Goal: Transaction & Acquisition: Purchase product/service

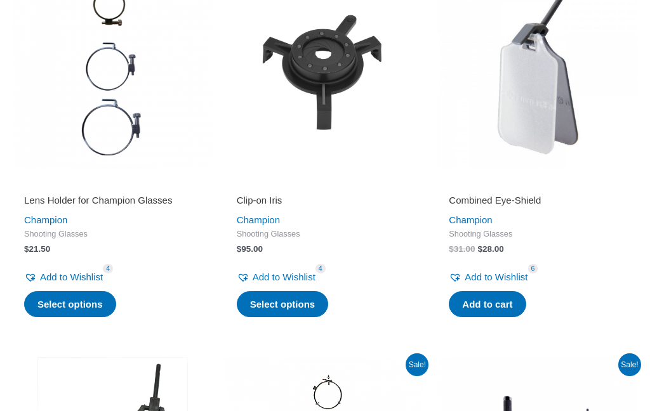
scroll to position [531, 0]
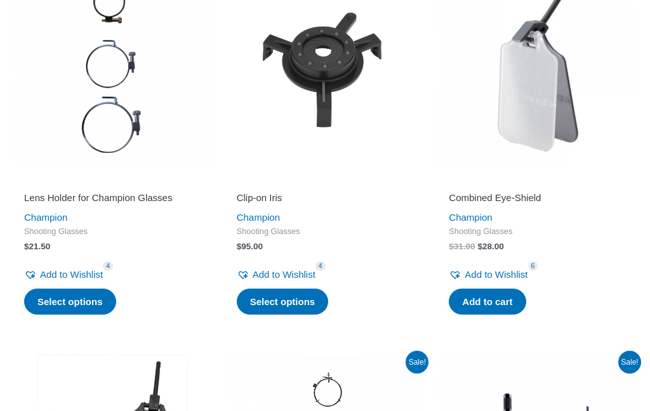
click at [49, 204] on h2 "Lens Holder for Champion Glasses" at bounding box center [112, 198] width 177 height 13
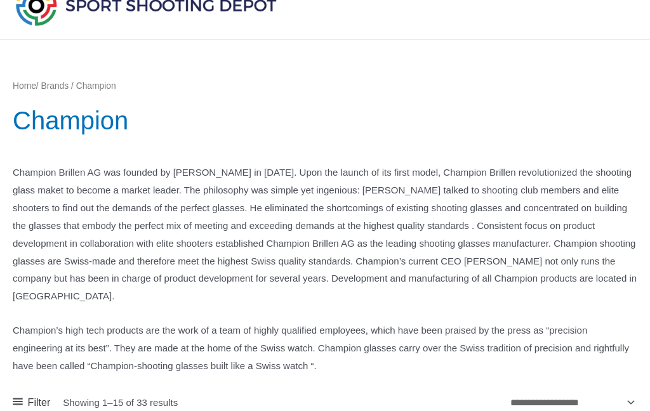
scroll to position [0, 0]
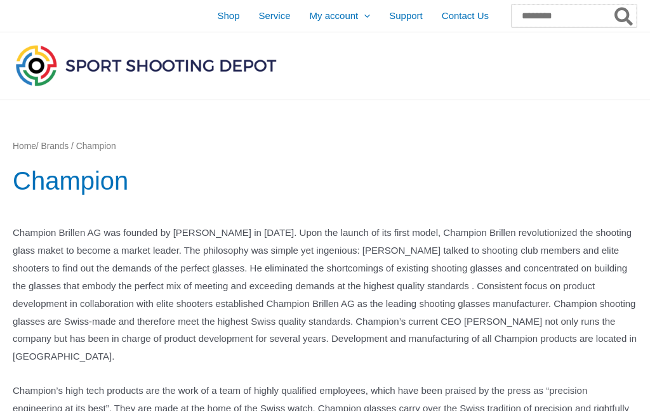
click at [559, 17] on input "Search for:" at bounding box center [574, 15] width 125 height 23
type input "****"
click at [624, 16] on button "Search" at bounding box center [624, 15] width 25 height 23
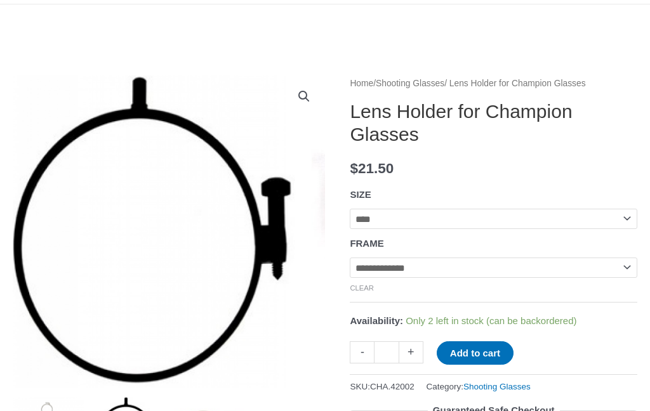
scroll to position [98, 0]
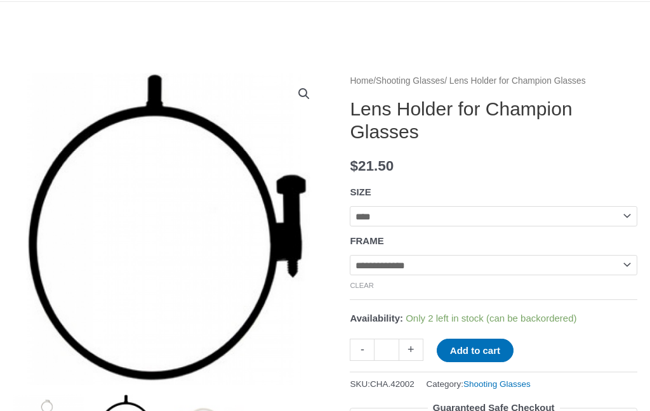
click at [623, 226] on select "**********" at bounding box center [494, 216] width 288 height 20
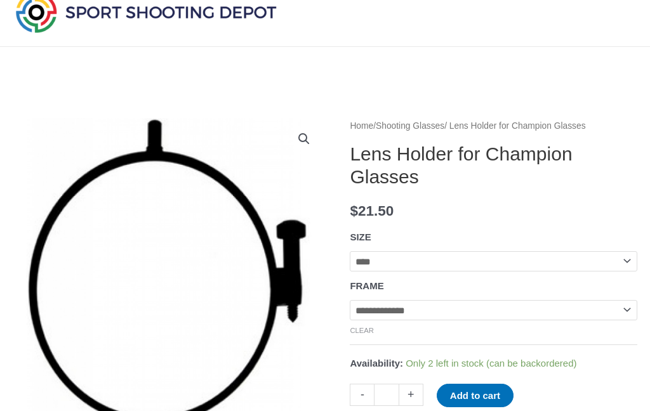
scroll to position [0, 0]
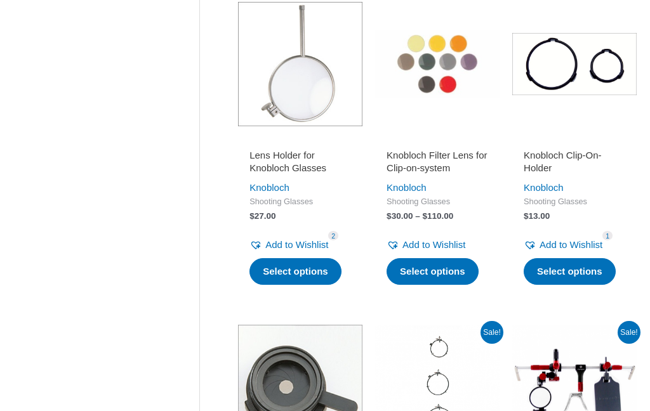
scroll to position [592, 0]
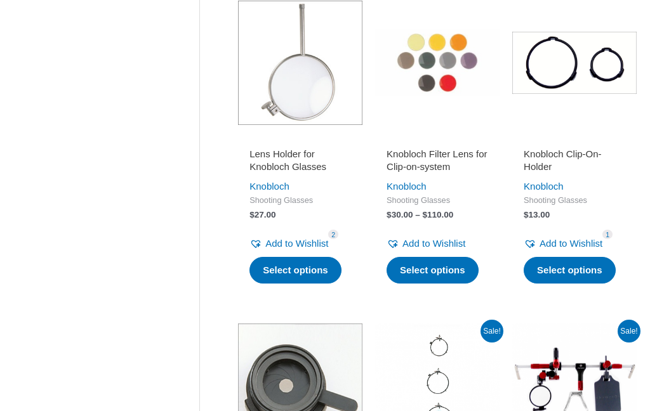
click at [268, 170] on h2 "Lens Holder for Knobloch Glasses" at bounding box center [300, 160] width 102 height 25
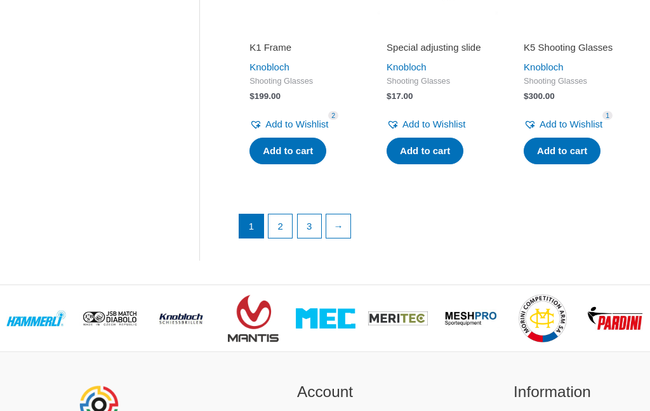
scroll to position [1683, 0]
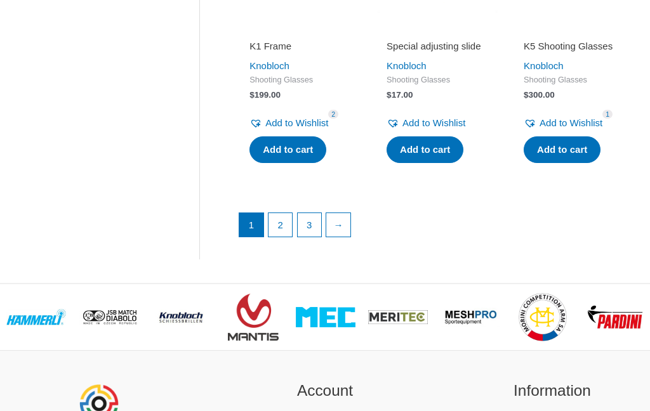
click at [287, 237] on link "2" at bounding box center [281, 225] width 24 height 24
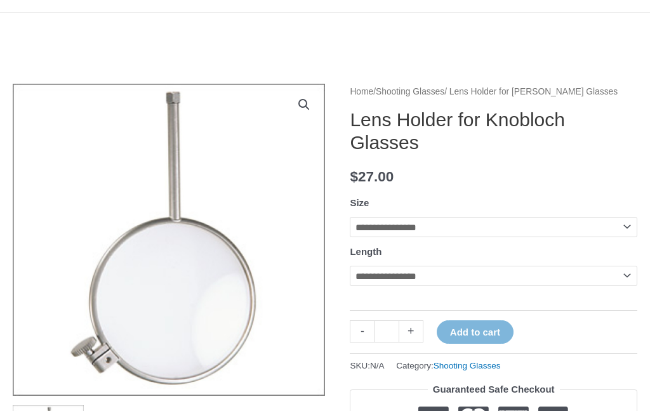
scroll to position [94, 0]
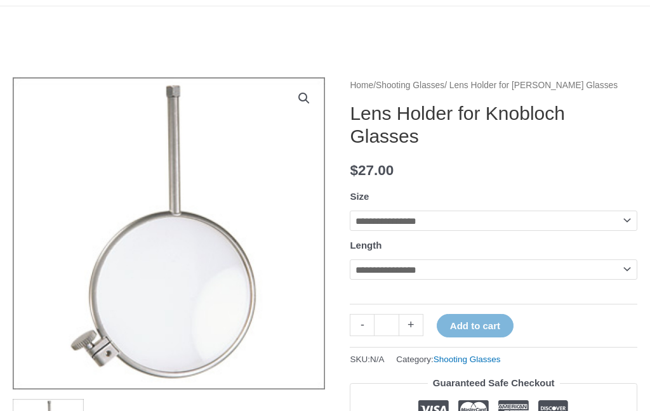
click at [624, 231] on select "**********" at bounding box center [494, 221] width 288 height 20
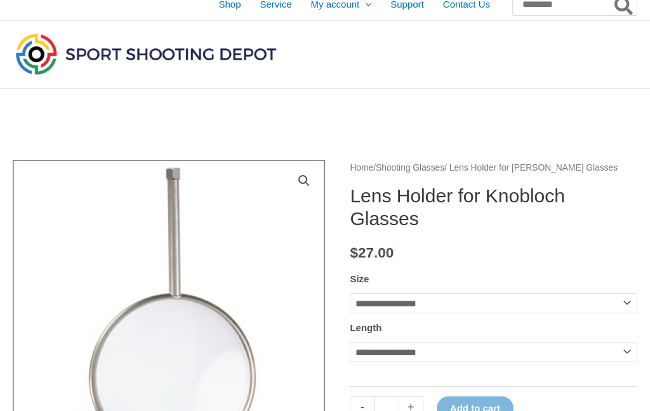
scroll to position [0, 0]
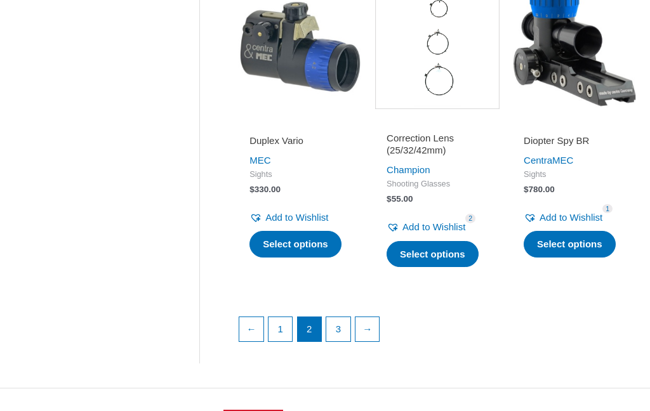
scroll to position [1637, 0]
click at [343, 342] on link "3" at bounding box center [338, 329] width 24 height 24
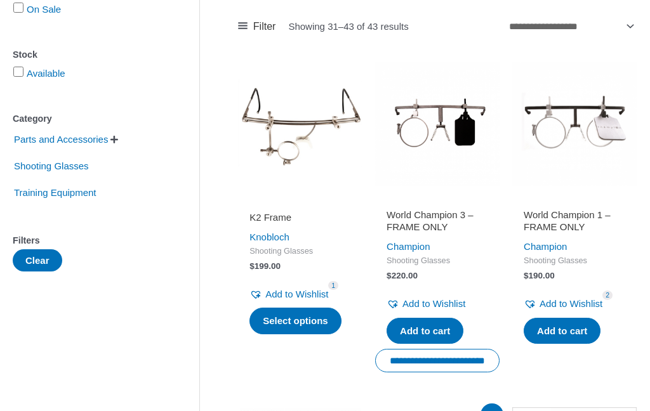
scroll to position [119, 0]
